Goal: Task Accomplishment & Management: Manage account settings

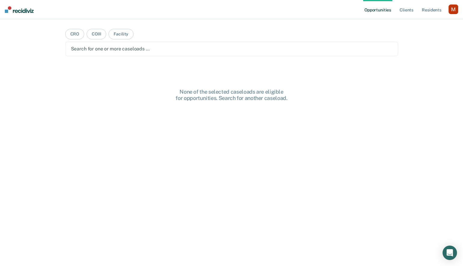
click at [448, 8] on ul "Opportunities Client s Resident s" at bounding box center [405, 9] width 85 height 19
click at [450, 9] on div "button" at bounding box center [453, 10] width 10 height 10
click at [415, 23] on link "Profile" at bounding box center [429, 24] width 48 height 5
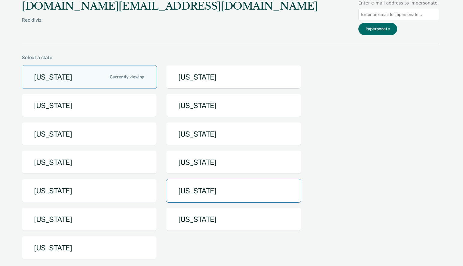
click at [193, 194] on button "[US_STATE]" at bounding box center [233, 191] width 135 height 24
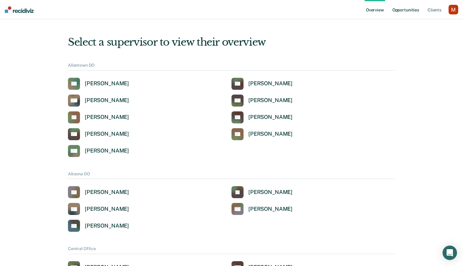
click at [399, 12] on link "Opportunities" at bounding box center [405, 9] width 29 height 19
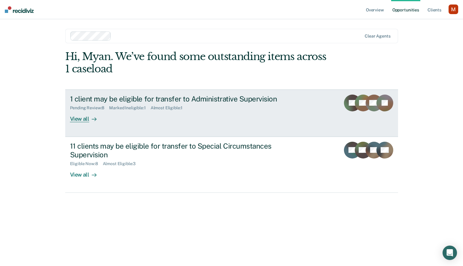
click at [224, 108] on div "Pending Review : 8 Marked Ineligible : 1 Almost Eligible : 1" at bounding box center [175, 107] width 211 height 8
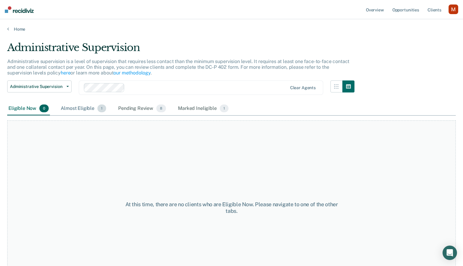
click at [88, 102] on div "Almost Eligible 1" at bounding box center [84, 108] width 48 height 13
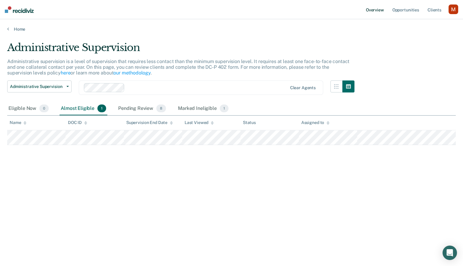
click at [375, 7] on link "Overview" at bounding box center [375, 9] width 20 height 19
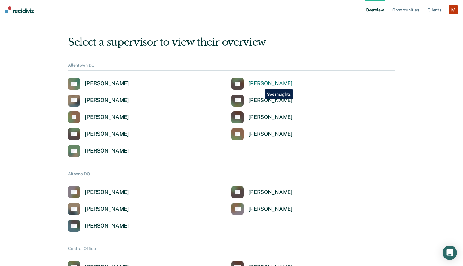
click at [260, 85] on div "[PERSON_NAME]" at bounding box center [270, 83] width 44 height 7
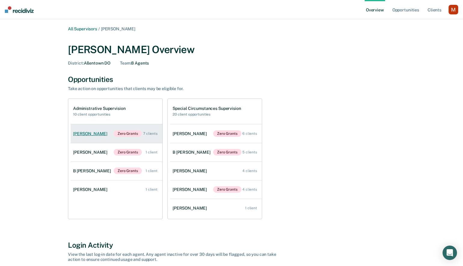
click at [90, 134] on div "[PERSON_NAME]" at bounding box center [91, 133] width 37 height 5
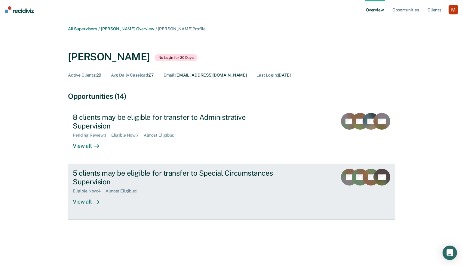
click at [200, 204] on div "5 clients may be eligible for transfer to Special Circumstances Supervision Eli…" at bounding box center [185, 187] width 225 height 36
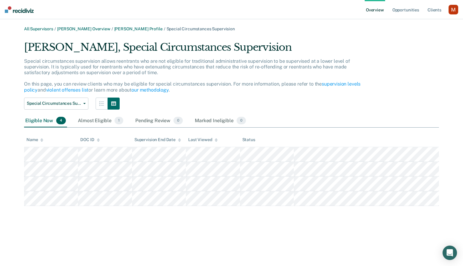
click at [453, 10] on div "button" at bounding box center [453, 10] width 10 height 10
click at [433, 12] on link "Client s" at bounding box center [434, 9] width 16 height 19
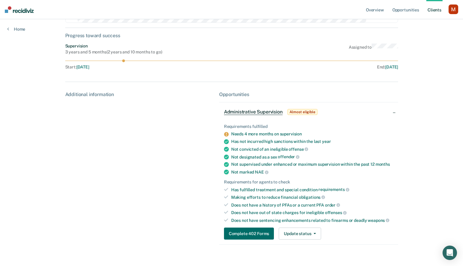
scroll to position [66, 0]
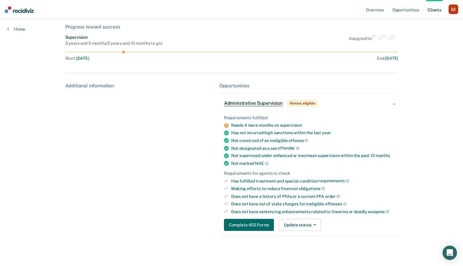
click at [448, 9] on div "button" at bounding box center [453, 10] width 10 height 10
click at [410, 28] on div "Profile How it works Log Out" at bounding box center [429, 31] width 58 height 29
click at [411, 23] on link "Profile" at bounding box center [429, 24] width 48 height 5
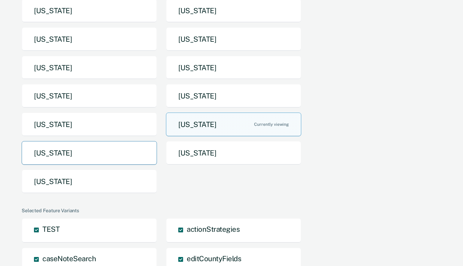
click at [134, 152] on button "[US_STATE]" at bounding box center [89, 153] width 135 height 24
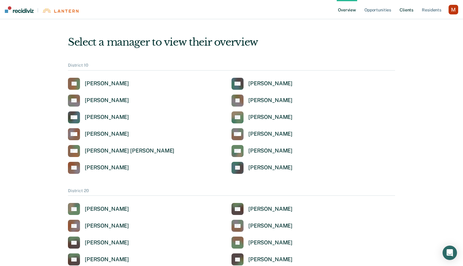
click at [405, 10] on link "Client s" at bounding box center [406, 9] width 16 height 19
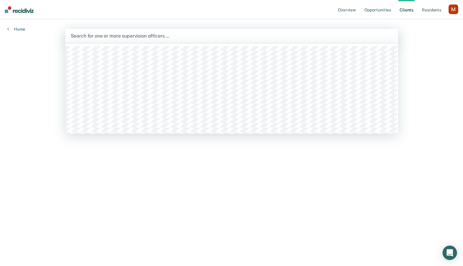
click at [333, 41] on div "Search for one or more supervision officers …" at bounding box center [231, 36] width 333 height 14
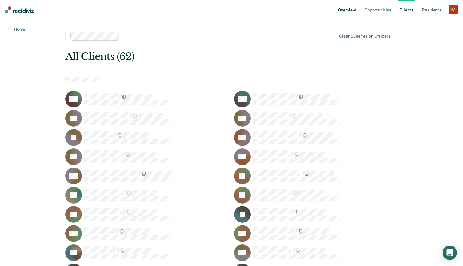
click at [350, 8] on link "Overview" at bounding box center [347, 9] width 20 height 19
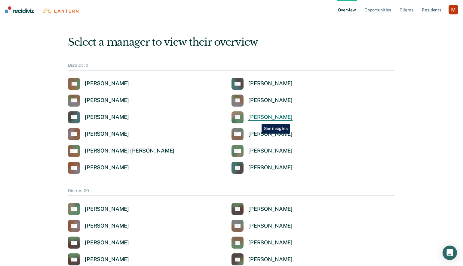
click at [257, 117] on div "[PERSON_NAME]" at bounding box center [270, 117] width 44 height 7
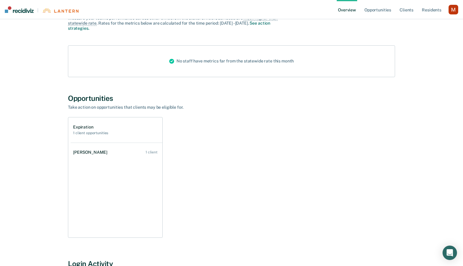
scroll to position [70, 0]
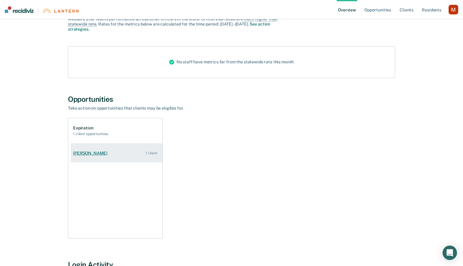
click at [106, 156] on link "[PERSON_NAME] 1 client" at bounding box center [117, 153] width 92 height 17
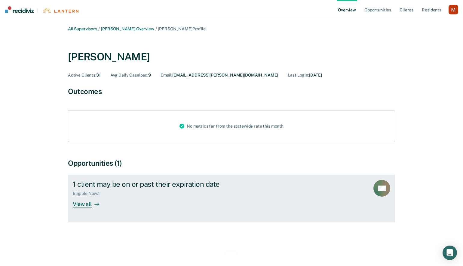
click at [285, 189] on div "1 client may be on or past their expiration date Eligible Now : 1 View all" at bounding box center [185, 194] width 225 height 28
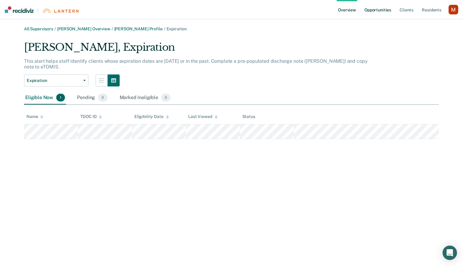
click at [381, 9] on link "Opportunities" at bounding box center [377, 9] width 29 height 19
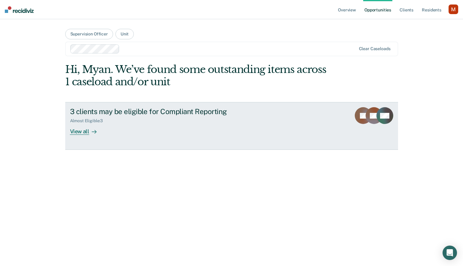
click at [325, 116] on link "3 clients may be eligible for Compliant Reporting Almost Eligible : 3 View all …" at bounding box center [231, 125] width 333 height 47
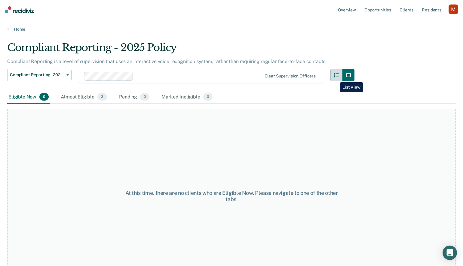
click at [335, 77] on icon "button" at bounding box center [336, 75] width 5 height 5
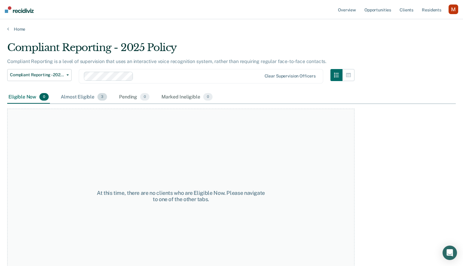
click at [89, 93] on div "Almost Eligible 3" at bounding box center [84, 97] width 49 height 13
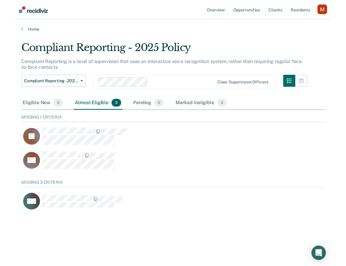
scroll to position [0, 0]
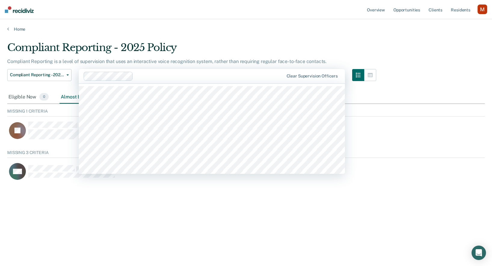
click at [173, 80] on div at bounding box center [184, 76] width 200 height 9
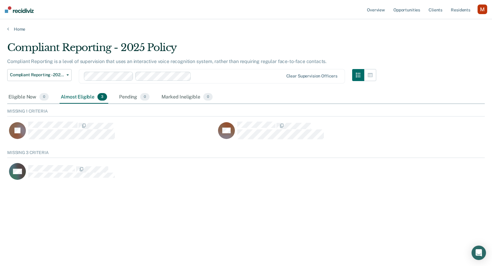
click at [206, 75] on div at bounding box center [239, 76] width 90 height 7
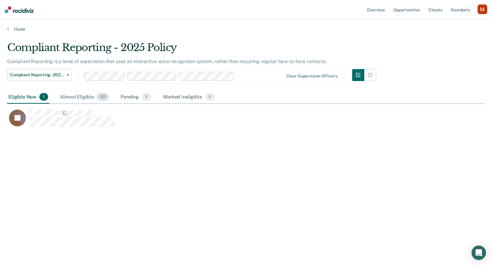
click at [89, 96] on div "Almost Eligible 42" at bounding box center [84, 97] width 51 height 13
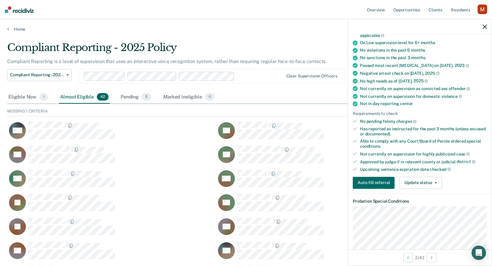
scroll to position [64, 0]
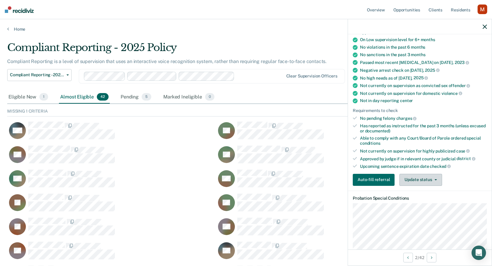
click at [419, 178] on button "Update status" at bounding box center [420, 180] width 42 height 12
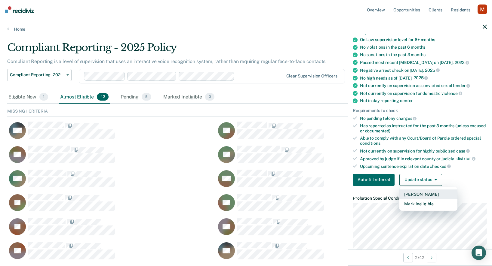
click at [412, 191] on button "[PERSON_NAME]" at bounding box center [428, 195] width 58 height 10
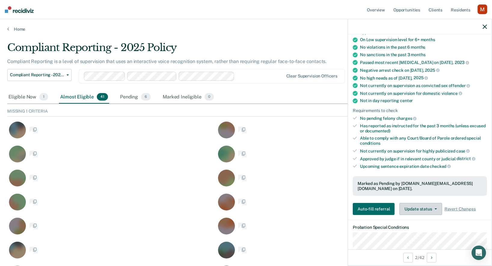
scroll to position [277, 477]
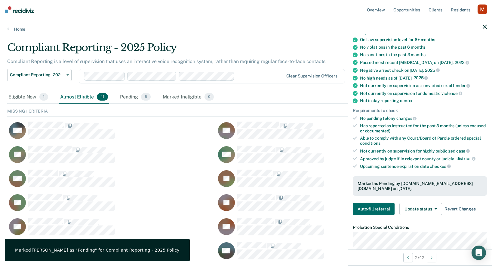
click at [451, 207] on span "Revert Changes" at bounding box center [459, 209] width 31 height 5
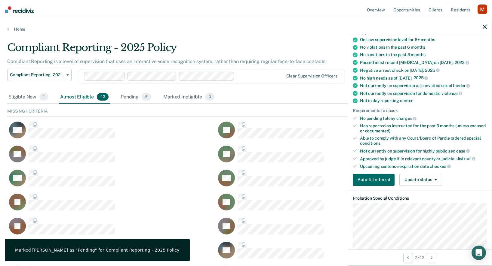
scroll to position [301, 477]
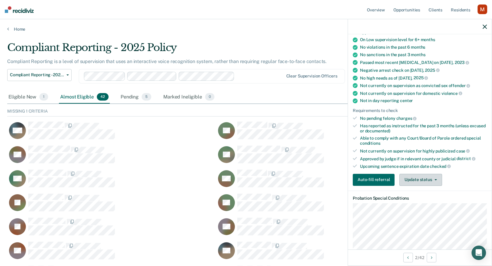
click at [426, 179] on button "Update status" at bounding box center [420, 180] width 42 height 12
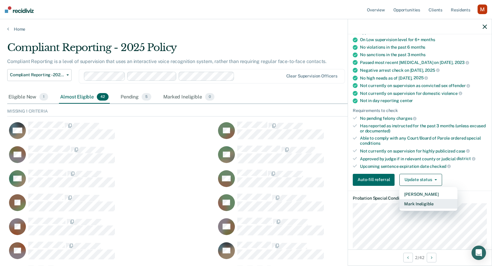
click at [422, 199] on button "Mark Ineligible" at bounding box center [428, 204] width 58 height 10
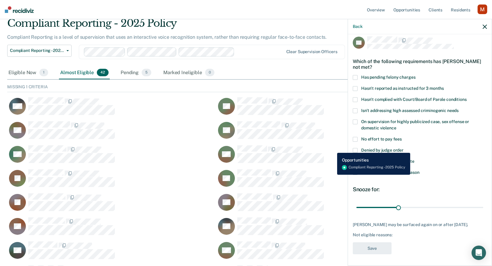
scroll to position [0, 0]
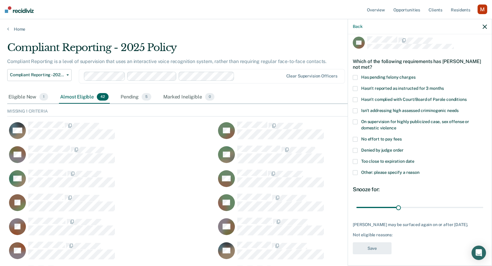
click at [354, 76] on span at bounding box center [355, 77] width 5 height 5
click at [378, 248] on button "Save" at bounding box center [372, 249] width 39 height 12
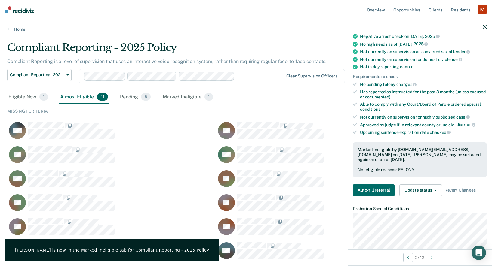
scroll to position [99, 0]
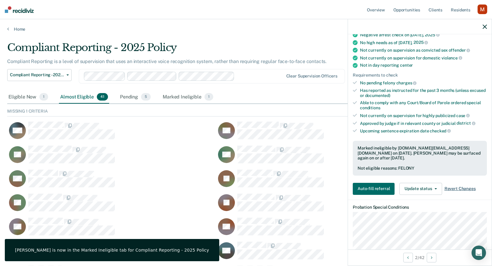
click at [450, 186] on span "Revert Changes" at bounding box center [459, 188] width 31 height 5
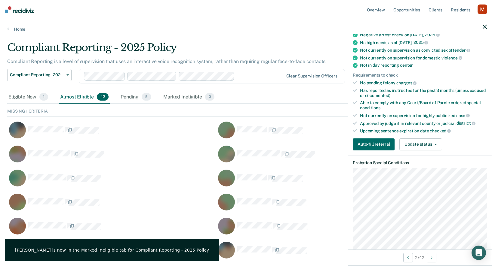
scroll to position [301, 477]
